Goal: Navigation & Orientation: Find specific page/section

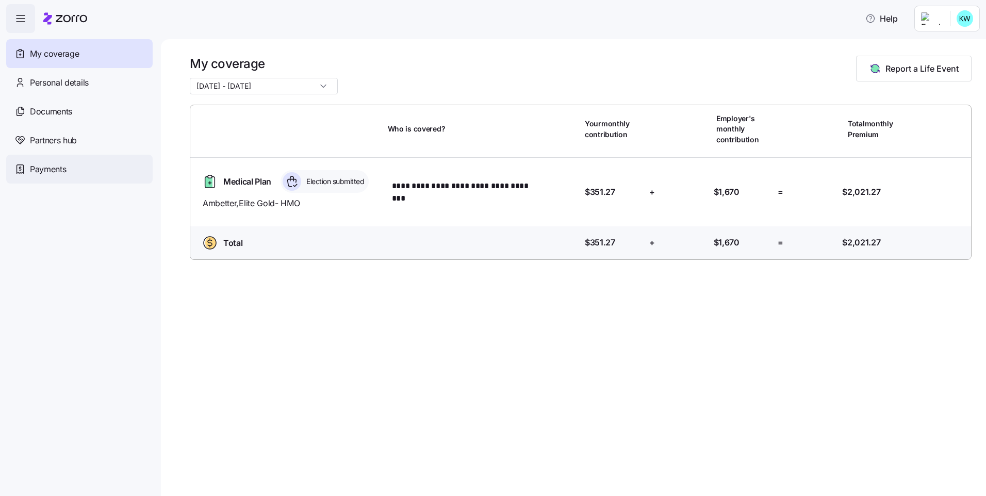
click at [40, 166] on span "Payments" at bounding box center [48, 169] width 36 height 13
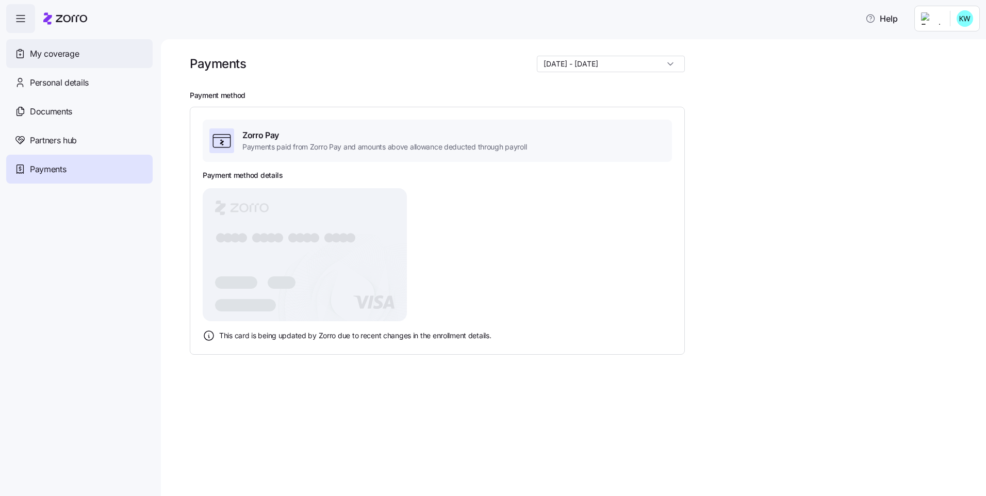
click at [96, 55] on div "My coverage" at bounding box center [79, 53] width 146 height 29
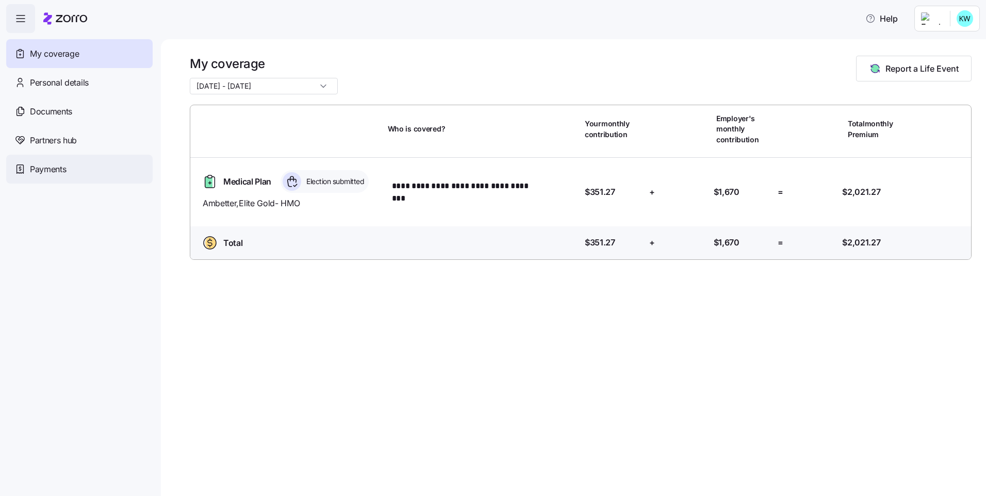
click at [74, 169] on div "Payments" at bounding box center [79, 169] width 146 height 29
